Goal: Browse casually

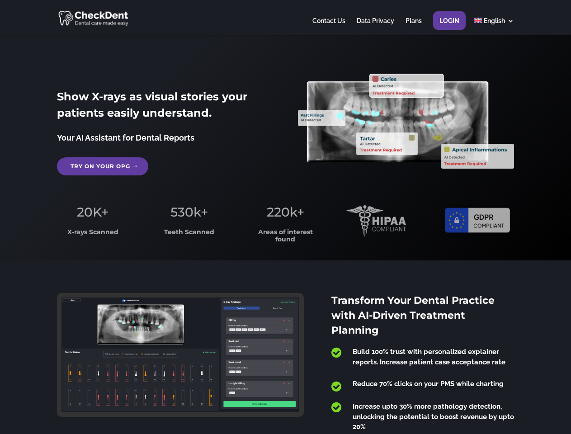
click at [285, 217] on span "220k+" at bounding box center [286, 211] width 38 height 15
click at [285, 18] on div at bounding box center [285, 17] width 457 height 35
click at [285, 217] on span "220k+" at bounding box center [286, 211] width 38 height 15
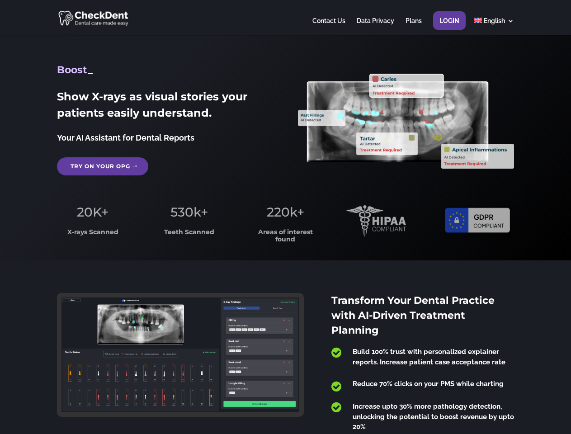
click at [285, 18] on div at bounding box center [285, 17] width 457 height 35
